Goal: Check status: Check status

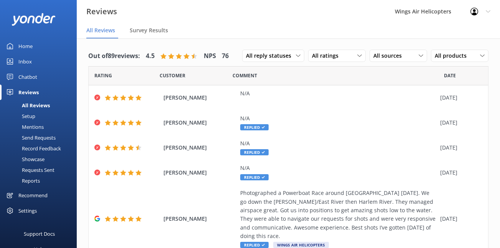
click at [47, 171] on div "Requests Sent" at bounding box center [30, 169] width 50 height 11
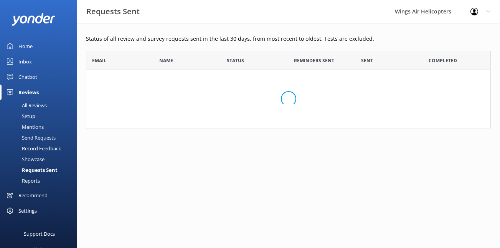
scroll to position [212, 405]
